Goal: Task Accomplishment & Management: Use online tool/utility

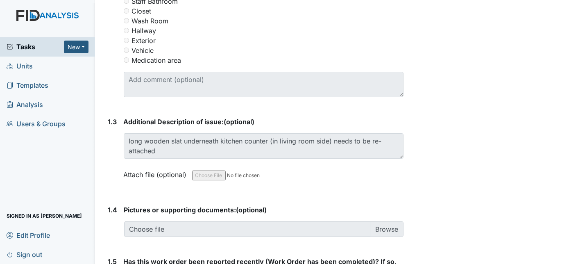
scroll to position [470, 0]
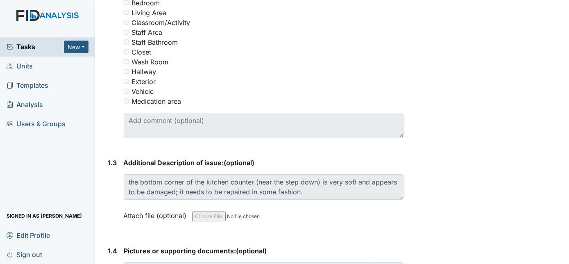
scroll to position [444, 0]
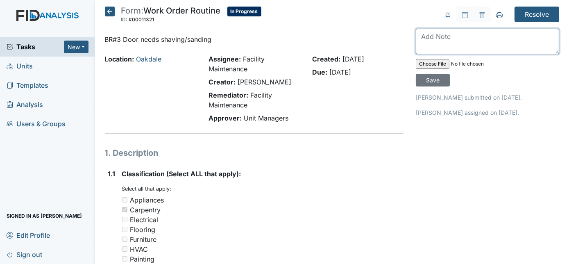
click at [464, 39] on textarea at bounding box center [487, 41] width 143 height 25
type textarea "repaired"
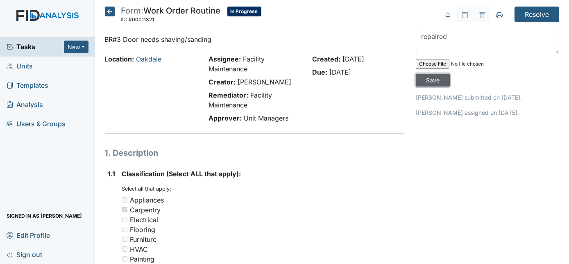
click at [450, 74] on input "Save" at bounding box center [433, 80] width 34 height 13
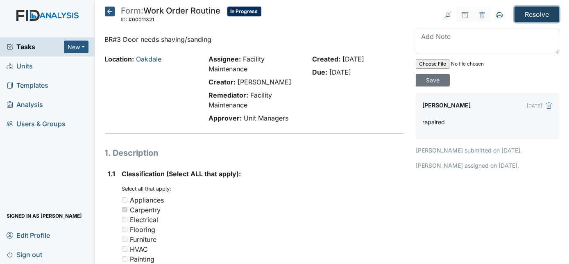
click at [536, 15] on input "Resolve" at bounding box center [537, 15] width 45 height 16
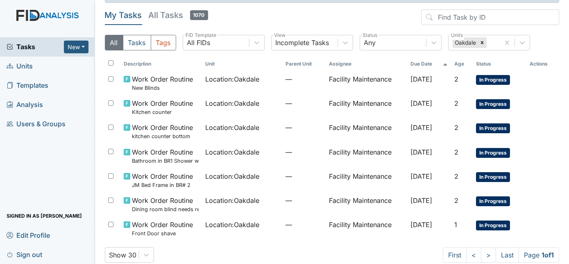
scroll to position [36, 0]
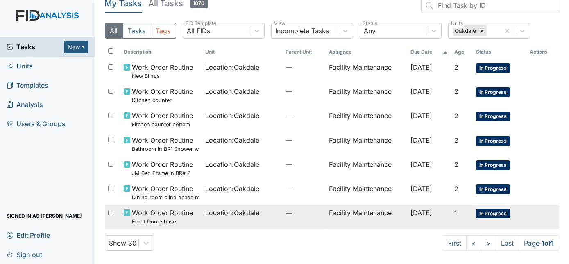
click at [265, 216] on div "Location : Oakdale" at bounding box center [242, 213] width 74 height 10
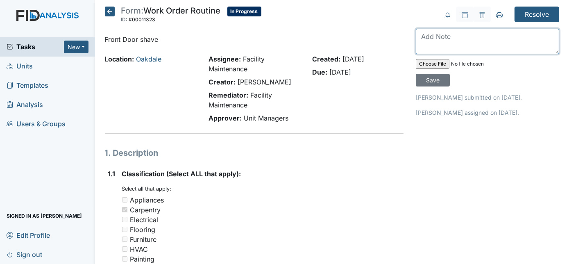
click at [428, 41] on textarea at bounding box center [487, 41] width 143 height 25
type textarea "repaired"
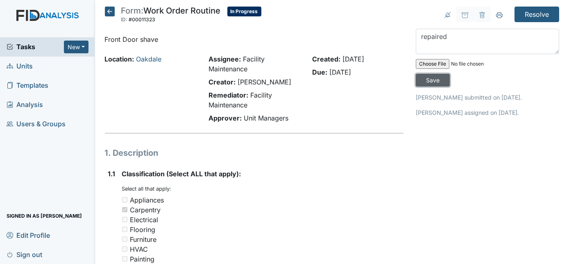
click at [450, 74] on input "Save" at bounding box center [433, 80] width 34 height 13
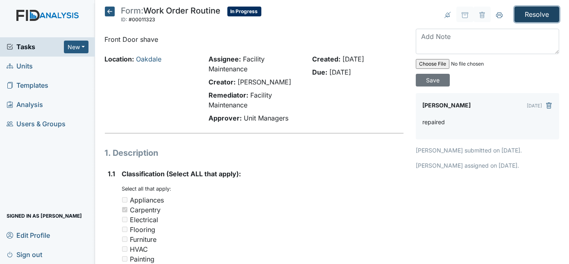
click at [533, 9] on input "Resolve" at bounding box center [537, 15] width 45 height 16
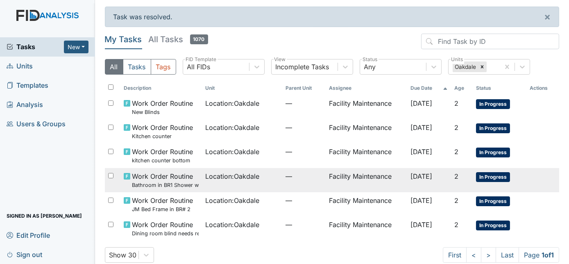
click at [249, 179] on span "Location : [GEOGRAPHIC_DATA]" at bounding box center [232, 176] width 54 height 10
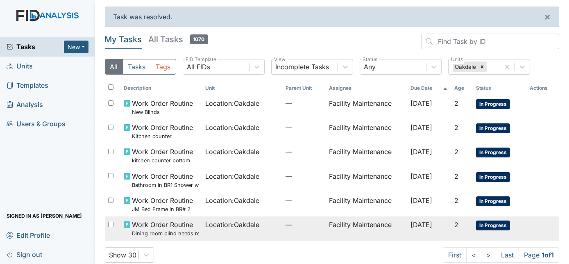
click at [209, 225] on span "Location : [GEOGRAPHIC_DATA]" at bounding box center [232, 225] width 54 height 10
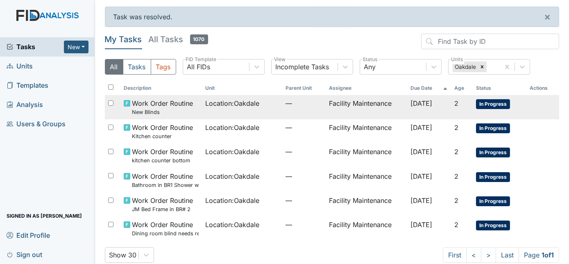
click at [177, 116] on small "New Blinds" at bounding box center [162, 112] width 61 height 8
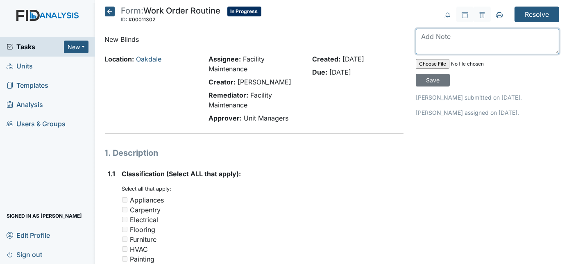
click at [470, 38] on textarea at bounding box center [487, 41] width 143 height 25
type textarea "fixed"
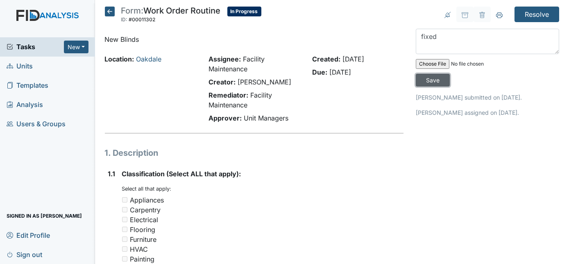
click at [450, 74] on input "Save" at bounding box center [433, 80] width 34 height 13
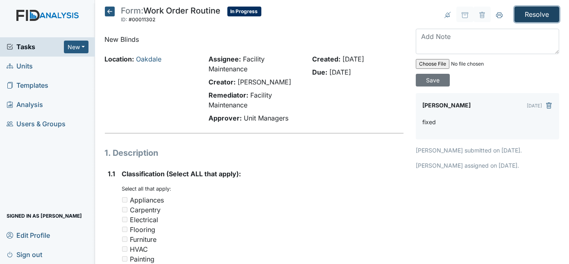
click at [525, 13] on input "Resolve" at bounding box center [537, 15] width 45 height 16
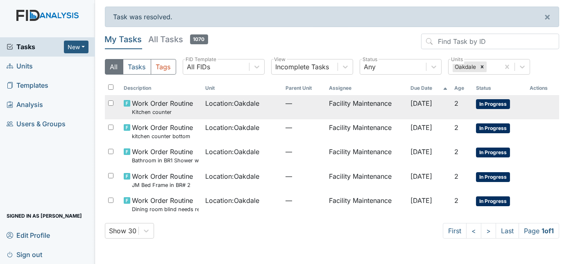
click at [411, 105] on span "[DATE]" at bounding box center [422, 103] width 22 height 8
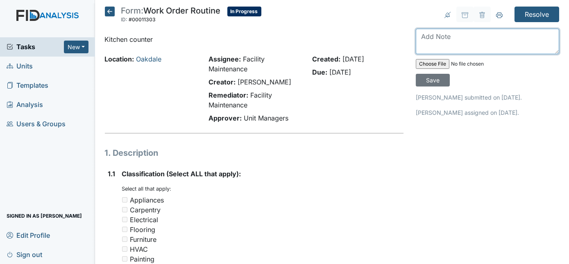
click at [446, 38] on textarea at bounding box center [487, 41] width 143 height 25
type textarea "repaired"
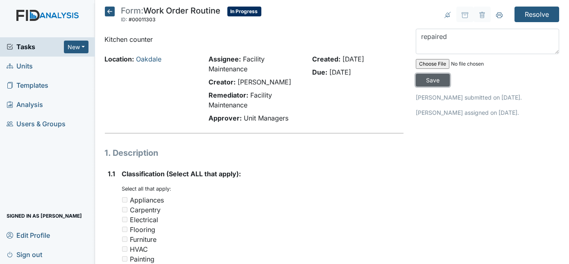
click at [450, 74] on input "Save" at bounding box center [433, 80] width 34 height 13
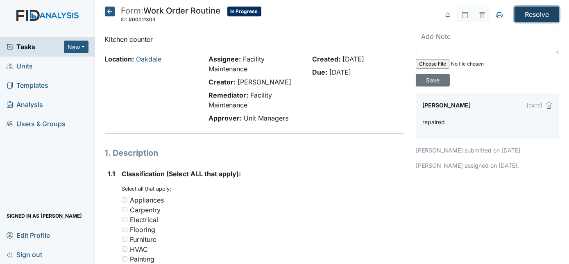
click at [532, 14] on input "Resolve" at bounding box center [537, 15] width 45 height 16
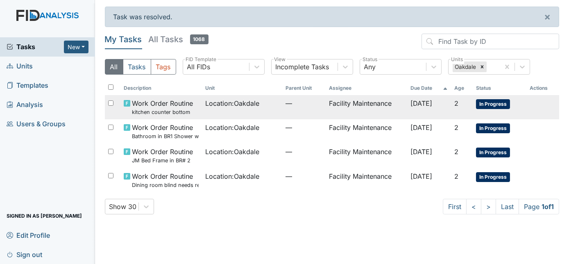
click at [282, 114] on td "—" at bounding box center [303, 107] width 43 height 24
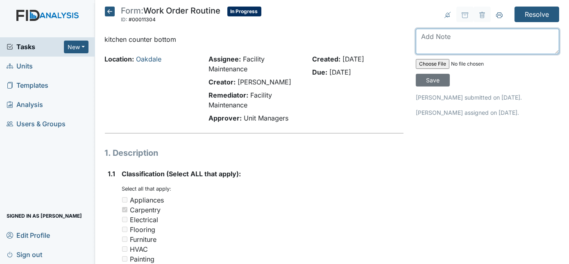
click at [425, 39] on textarea at bounding box center [487, 41] width 143 height 25
type textarea "repaired"
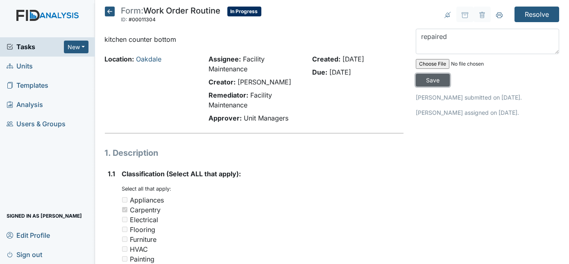
click at [450, 74] on input "Save" at bounding box center [433, 80] width 34 height 13
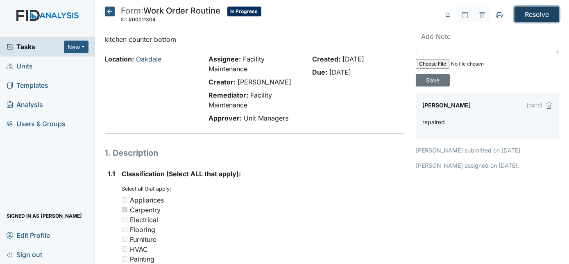
click at [542, 14] on input "Resolve" at bounding box center [537, 15] width 45 height 16
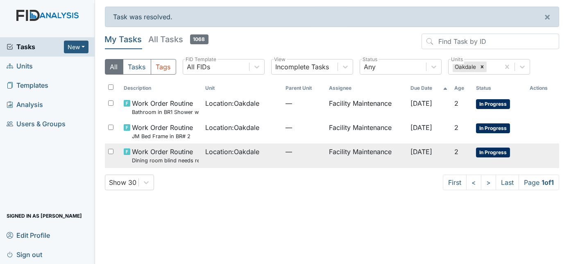
click at [259, 162] on td "Location : [GEOGRAPHIC_DATA]" at bounding box center [242, 155] width 80 height 24
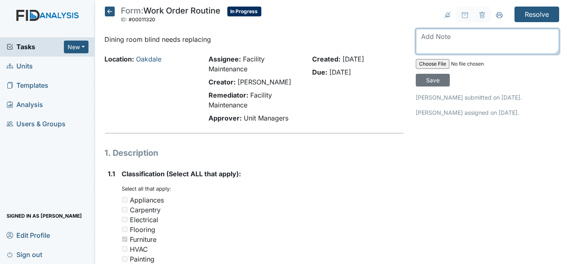
click at [438, 32] on textarea at bounding box center [487, 41] width 143 height 25
type textarea "replaced"
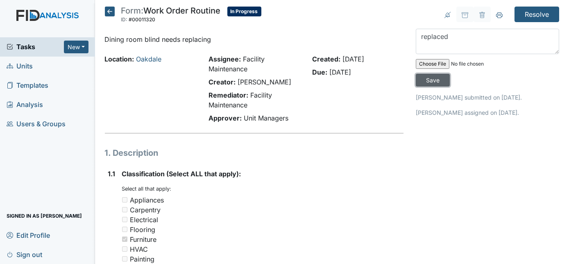
click at [450, 74] on input "Save" at bounding box center [433, 80] width 34 height 13
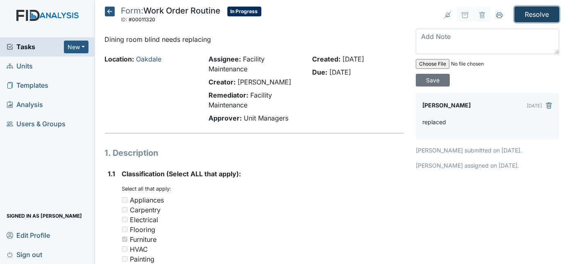
click at [540, 13] on input "Resolve" at bounding box center [537, 15] width 45 height 16
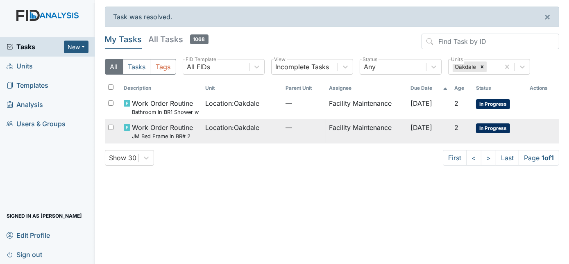
click at [253, 135] on td "Location : Oakdale" at bounding box center [242, 131] width 80 height 24
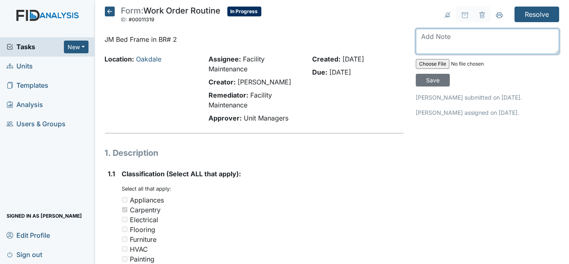
click at [482, 37] on textarea at bounding box center [487, 41] width 143 height 25
type textarea "bedframe repaired"
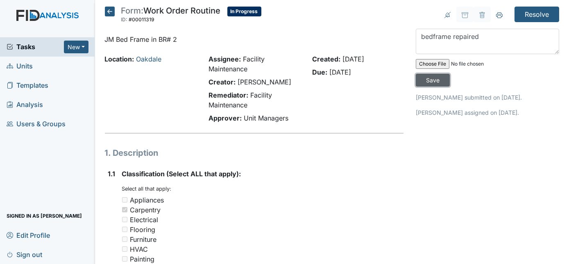
click at [450, 74] on input "Save" at bounding box center [433, 80] width 34 height 13
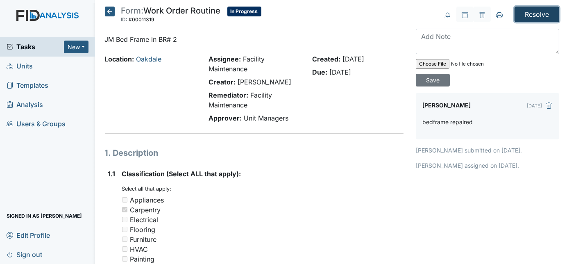
click at [532, 17] on input "Resolve" at bounding box center [537, 15] width 45 height 16
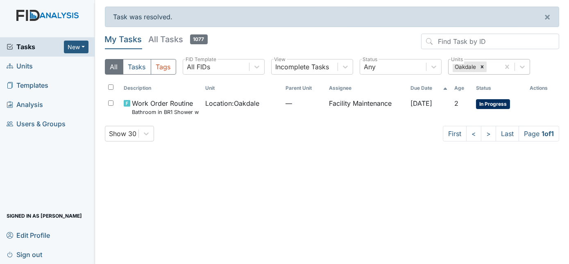
click at [500, 65] on div "Oakdale" at bounding box center [474, 66] width 51 height 15
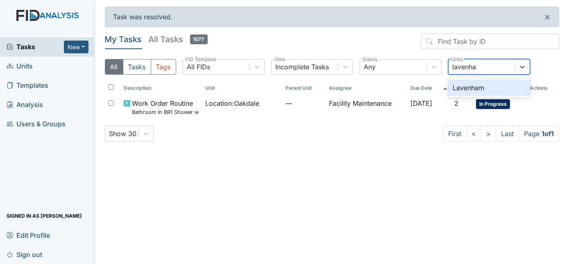
type input "lavenham"
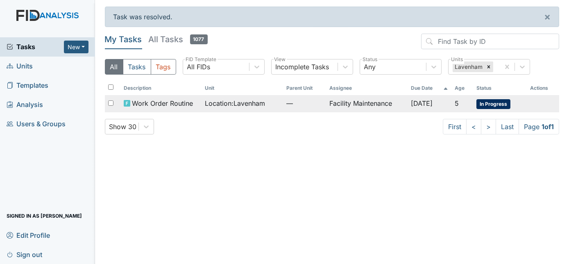
click at [371, 101] on td "Facility Maintenance" at bounding box center [366, 103] width 81 height 17
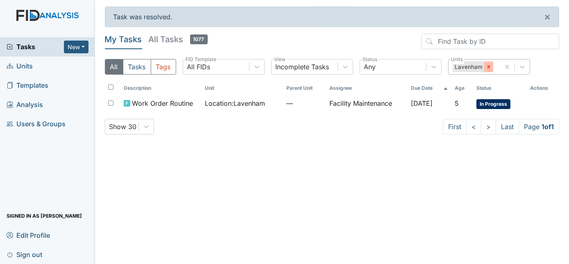
click at [485, 70] on div at bounding box center [488, 66] width 9 height 11
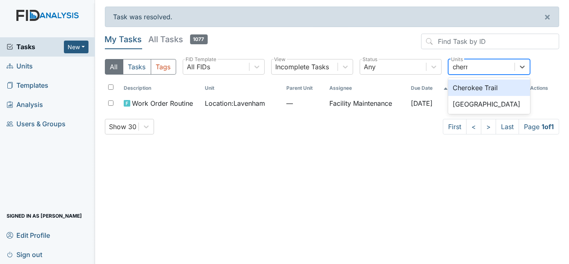
type input "cherry"
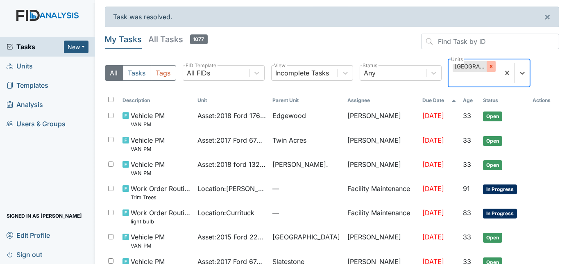
click at [489, 68] on icon at bounding box center [492, 67] width 6 height 6
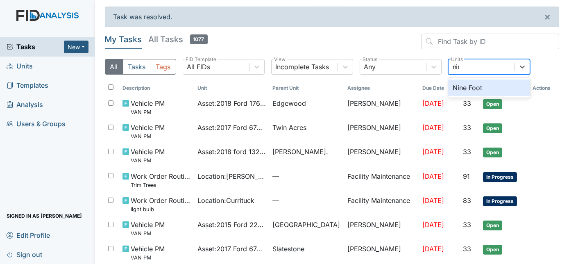
type input "nine"
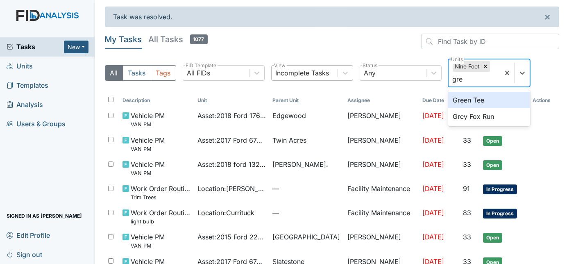
type input "grey"
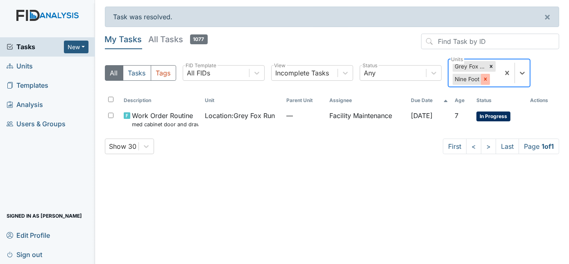
click at [484, 79] on icon at bounding box center [486, 79] width 6 height 6
click at [493, 65] on icon at bounding box center [492, 67] width 6 height 6
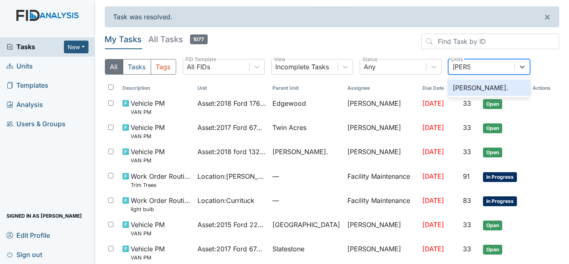
type input "dixon"
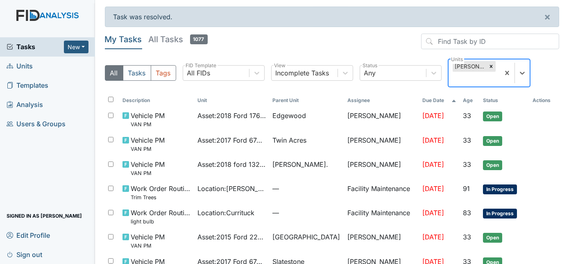
type input "l"
type input "edge"
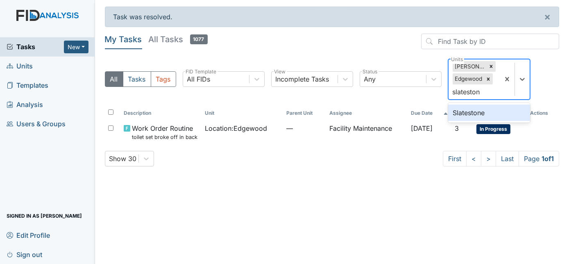
type input "slatestone"
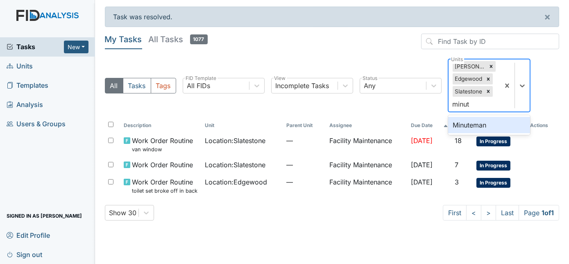
type input "minute"
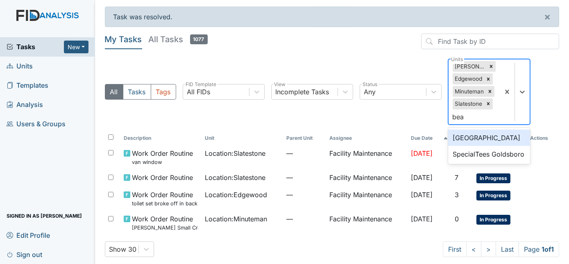
type input "beau"
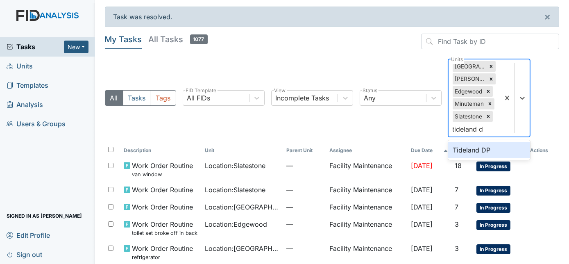
type input "tideland dp"
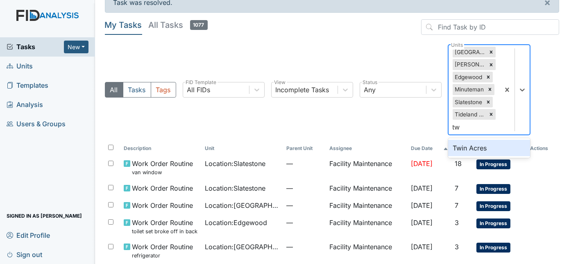
scroll to position [14, 0]
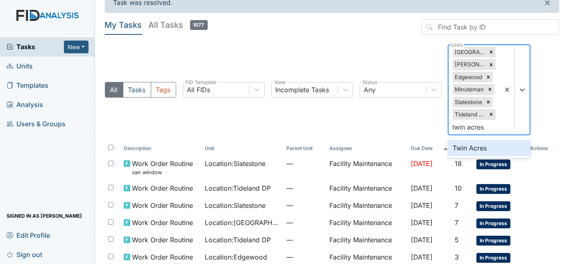
type input "twin acres"
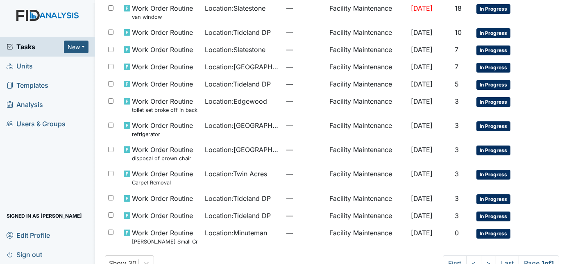
scroll to position [177, 0]
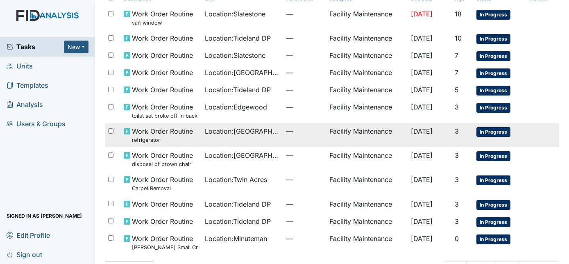
click at [283, 130] on td "—" at bounding box center [304, 135] width 43 height 24
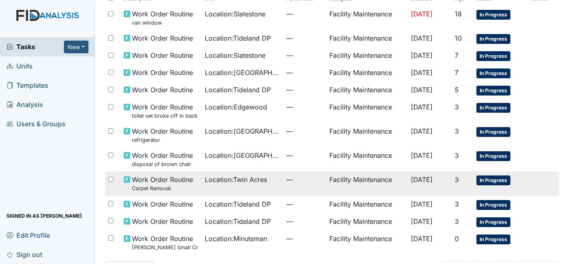
click at [291, 184] on td "—" at bounding box center [304, 183] width 43 height 24
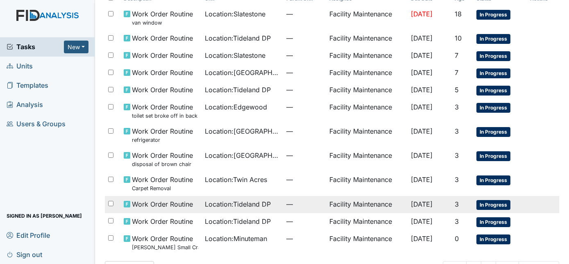
click at [286, 204] on span "—" at bounding box center [304, 204] width 37 height 10
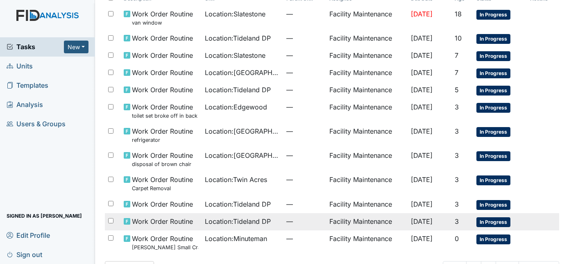
click at [286, 219] on span "—" at bounding box center [304, 221] width 37 height 10
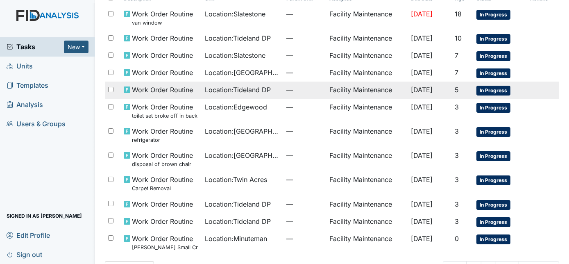
click at [266, 95] on td "Location : Tideland DP" at bounding box center [242, 90] width 81 height 17
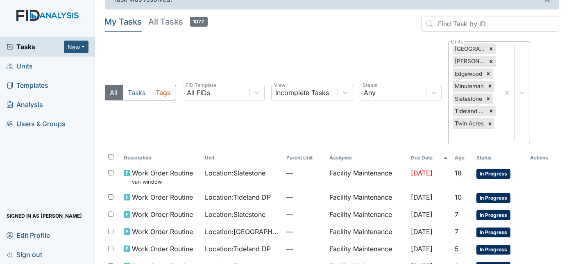
scroll to position [0, 0]
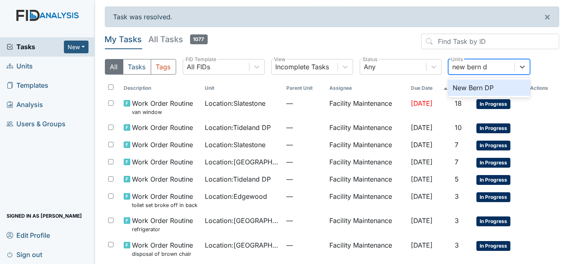
type input "new bern dp"
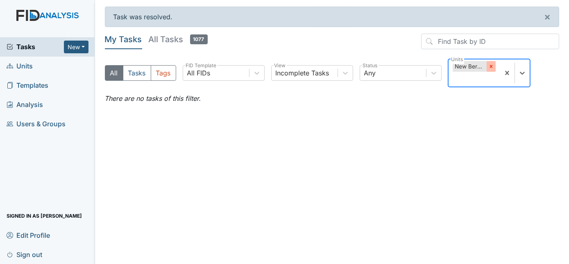
click at [490, 68] on icon at bounding box center [492, 67] width 6 height 6
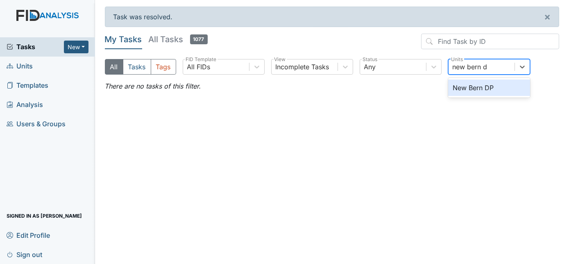
type input "new bern dp"
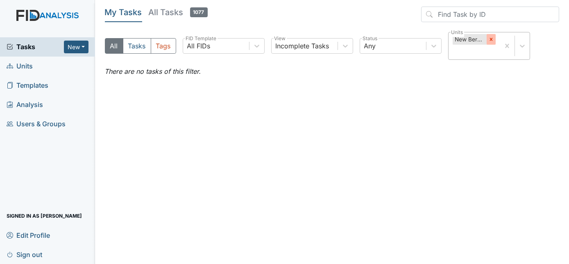
click at [490, 39] on icon at bounding box center [492, 39] width 6 height 6
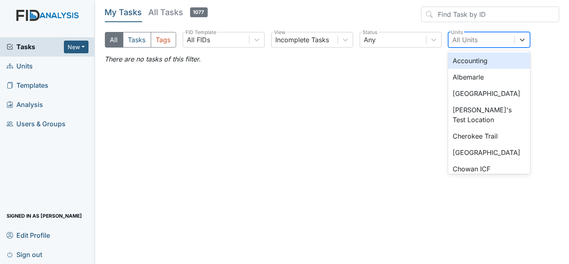
click at [490, 39] on div "All Units" at bounding box center [482, 39] width 66 height 15
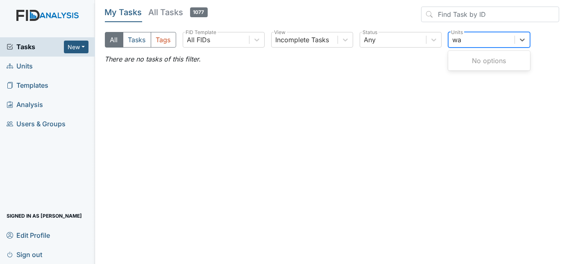
type input "w"
click at [546, 51] on div "All Tasks Tags All FIDs FID Template Incomplete Tasks View Any Status All Units…" at bounding box center [332, 43] width 455 height 22
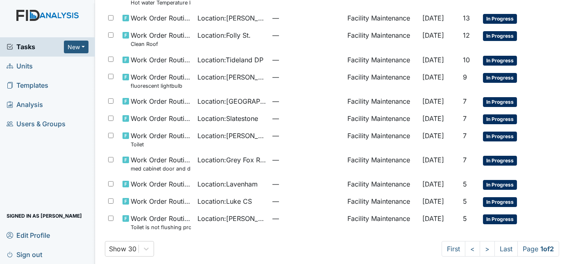
scroll to position [516, 0]
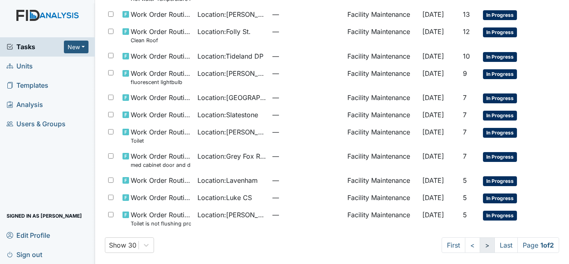
click at [480, 244] on link ">" at bounding box center [487, 245] width 15 height 16
